Goal: Task Accomplishment & Management: Complete application form

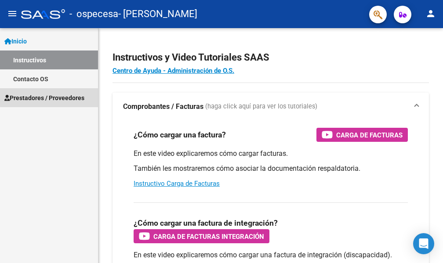
click at [59, 97] on span "Prestadores / Proveedores" at bounding box center [44, 98] width 80 height 10
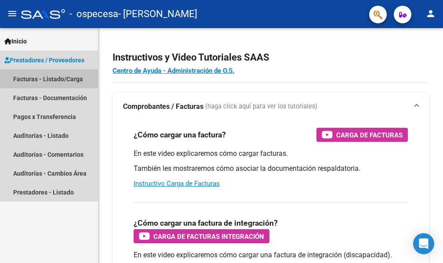
click at [75, 79] on link "Facturas - Listado/Carga" at bounding box center [49, 78] width 98 height 19
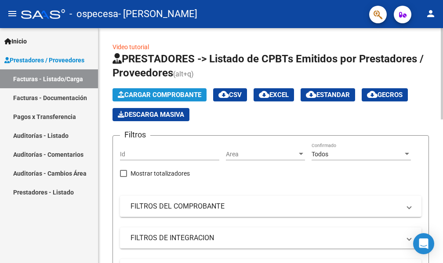
click at [171, 92] on span "Cargar Comprobante" at bounding box center [160, 95] width 84 height 8
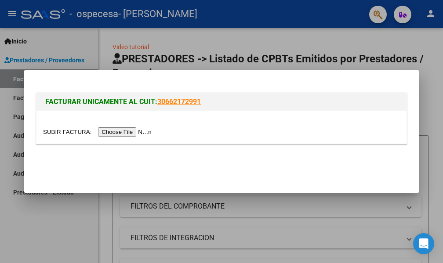
click at [124, 131] on input "file" at bounding box center [98, 131] width 111 height 9
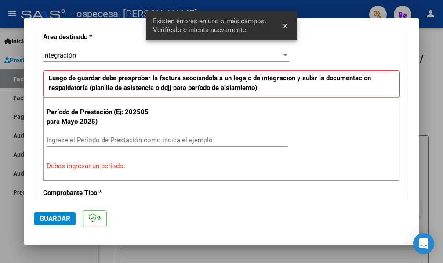
scroll to position [220, 0]
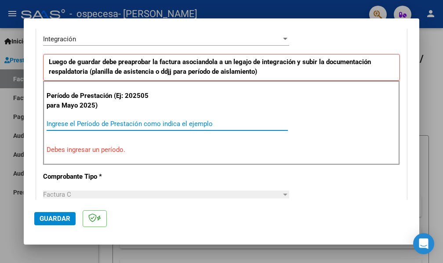
click at [151, 126] on input "Ingrese el Período de Prestación como indica el ejemplo" at bounding box center [167, 124] width 241 height 8
click at [128, 123] on input "Ingrese el Período de Prestación como indica el ejemplo" at bounding box center [167, 124] width 241 height 8
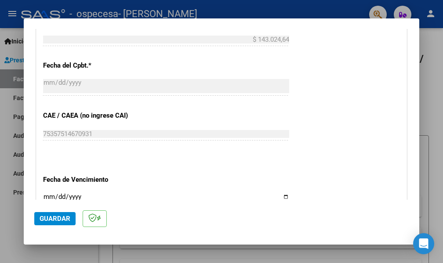
scroll to position [528, 0]
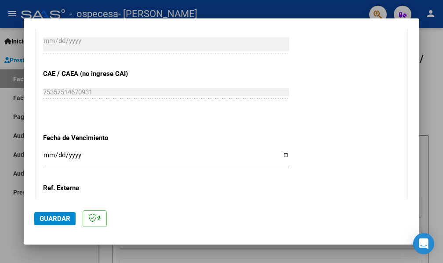
type input "202508"
click at [282, 156] on input "Ingresar la fecha" at bounding box center [166, 159] width 246 height 14
type input "2025-09-11"
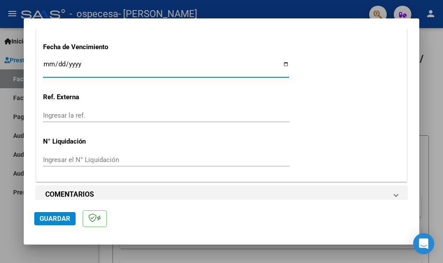
scroll to position [629, 0]
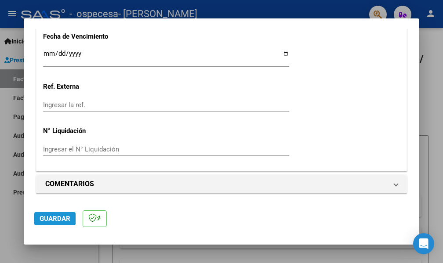
click at [48, 219] on span "Guardar" at bounding box center [55, 219] width 31 height 8
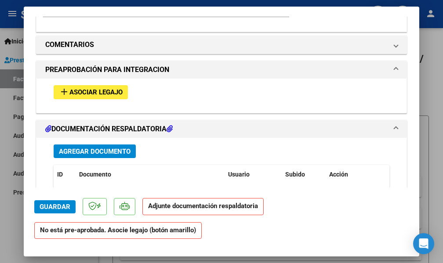
scroll to position [747, 0]
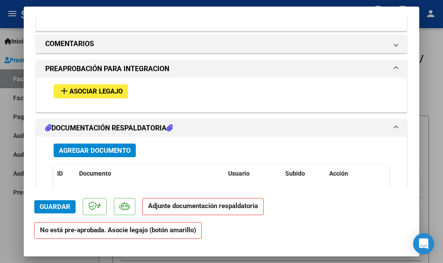
click at [118, 152] on span "Agregar Documento" at bounding box center [95, 151] width 72 height 8
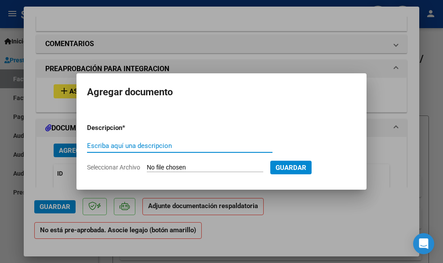
click at [188, 146] on input "Escriba aquí una descripcion" at bounding box center [179, 146] width 185 height 8
type input "d"
type input "DOCUMENTACION RESPALDATORIA"
click at [186, 166] on input "Seleccionar Archivo" at bounding box center [205, 168] width 116 height 8
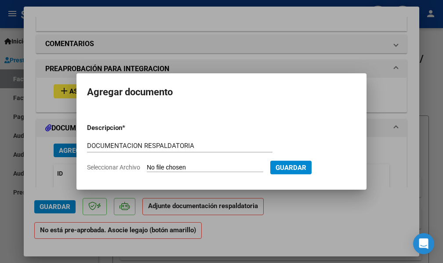
type input "C:\fakepath\scaner729.pdf"
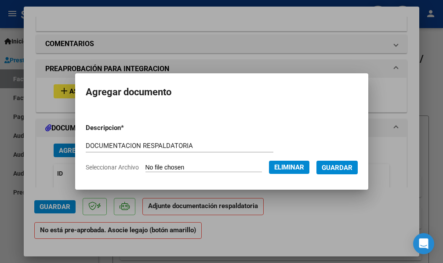
click at [346, 166] on span "Guardar" at bounding box center [337, 168] width 31 height 8
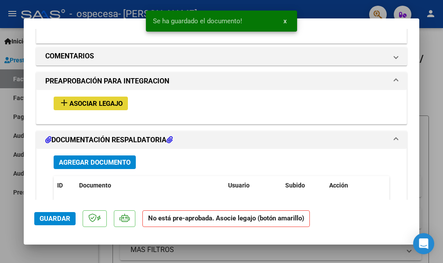
click at [92, 99] on span "add Asociar Legajo" at bounding box center [91, 103] width 64 height 8
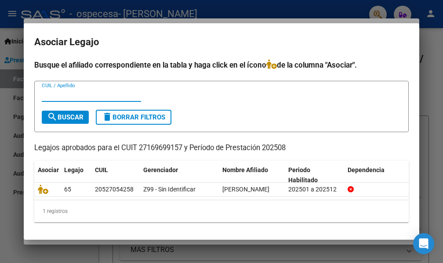
scroll to position [13, 0]
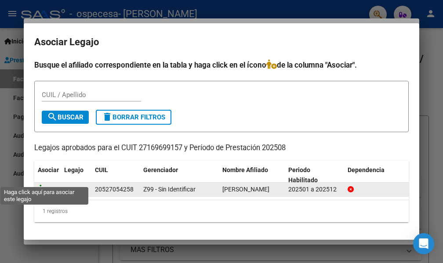
click at [44, 185] on icon at bounding box center [43, 190] width 11 height 10
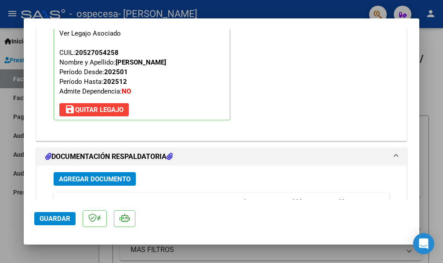
scroll to position [902, 0]
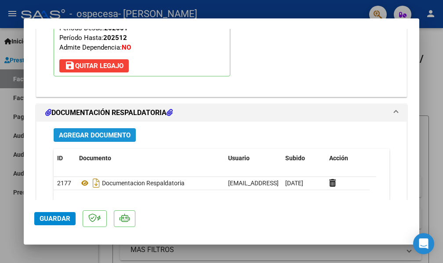
click at [106, 137] on span "Agregar Documento" at bounding box center [95, 135] width 72 height 8
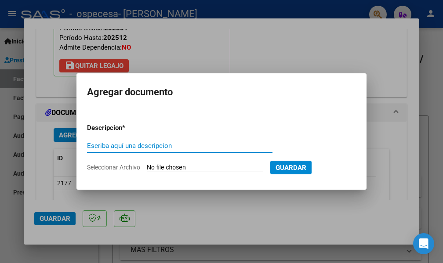
click at [44, 218] on div at bounding box center [221, 131] width 443 height 263
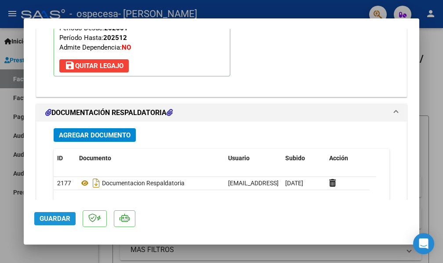
click at [59, 212] on button "Guardar" at bounding box center [54, 218] width 41 height 13
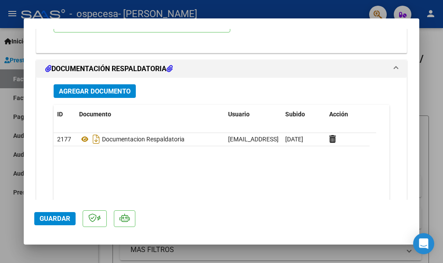
scroll to position [1010, 0]
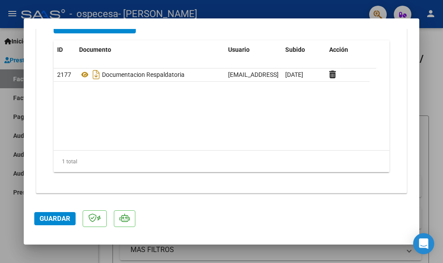
click at [51, 219] on span "Guardar" at bounding box center [55, 219] width 31 height 8
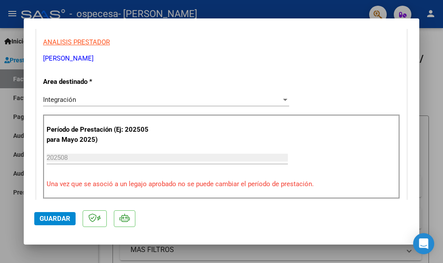
scroll to position [0, 0]
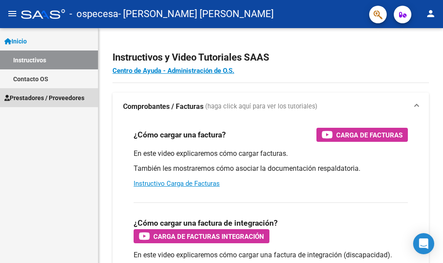
click at [67, 99] on span "Prestadores / Proveedores" at bounding box center [44, 98] width 80 height 10
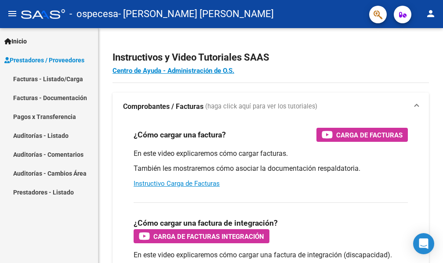
click at [55, 77] on link "Facturas - Listado/Carga" at bounding box center [49, 78] width 98 height 19
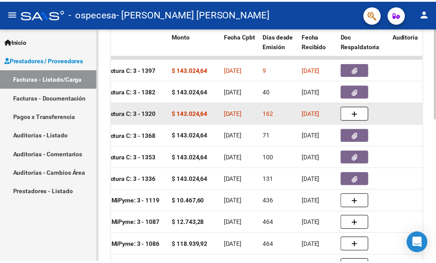
scroll to position [193, 0]
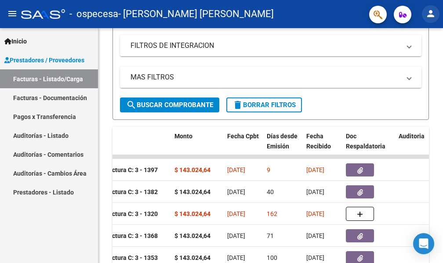
click at [432, 12] on mat-icon "person" at bounding box center [430, 13] width 11 height 11
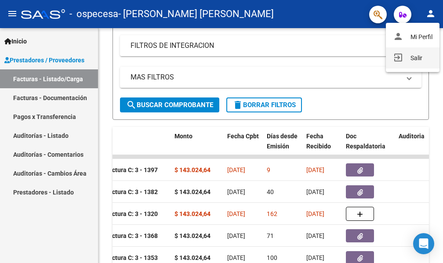
click at [415, 56] on button "exit_to_app Salir" at bounding box center [413, 57] width 54 height 21
